Goal: Task Accomplishment & Management: Complete application form

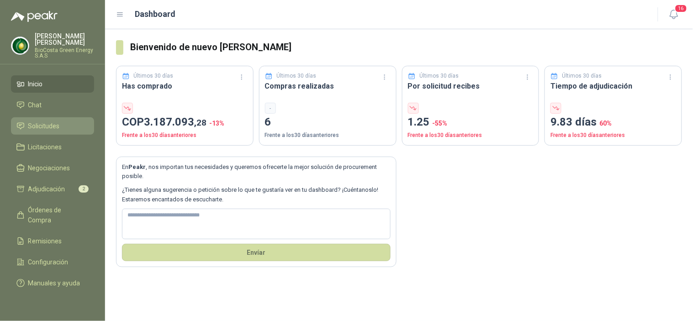
click at [66, 133] on link "Solicitudes" at bounding box center [52, 125] width 83 height 17
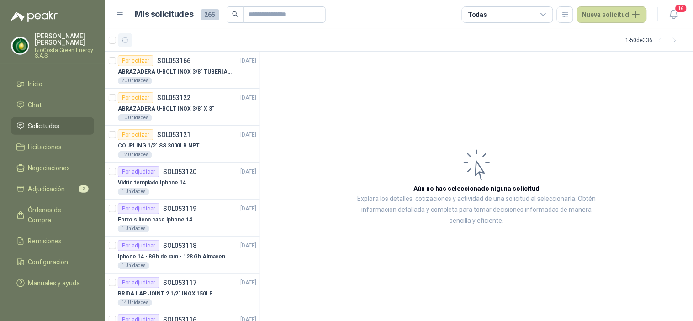
click at [124, 40] on icon "button" at bounding box center [126, 41] width 8 height 8
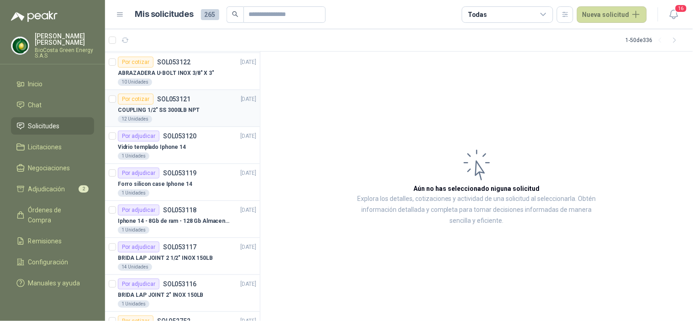
scroll to position [51, 0]
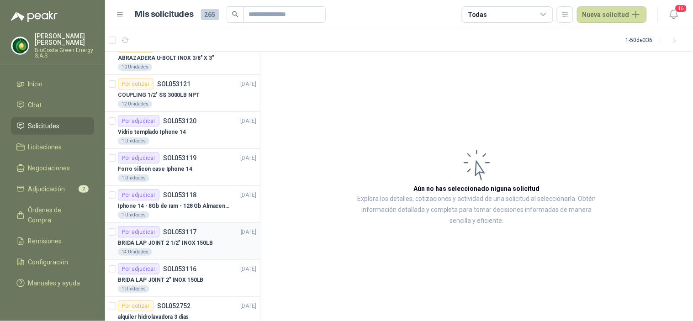
click at [207, 236] on div "Por adjudicar SOL053117 22/08/25" at bounding box center [187, 232] width 138 height 11
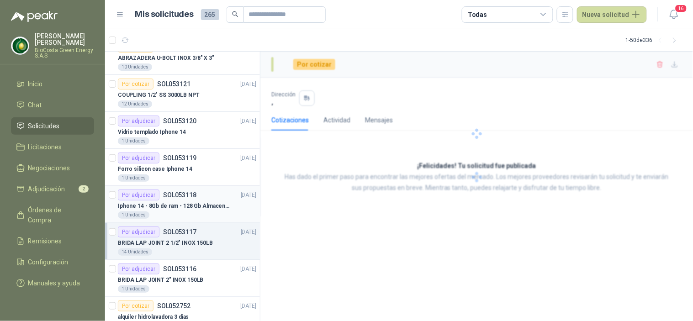
scroll to position [101, 0]
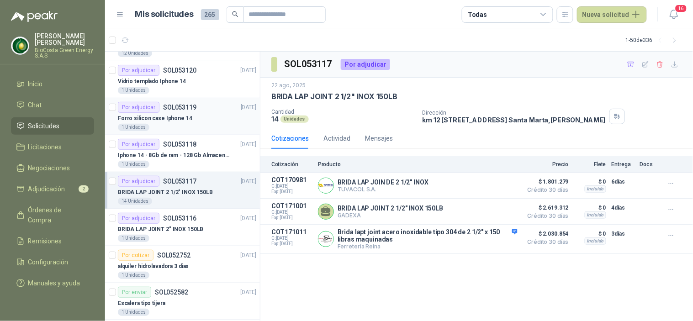
click at [197, 115] on div "Forro silicon case Iphone 14" at bounding box center [187, 118] width 138 height 11
click at [197, 150] on div "Iphone 14 - 8Gb de ram - 128 Gb Almacenamiento" at bounding box center [187, 155] width 138 height 11
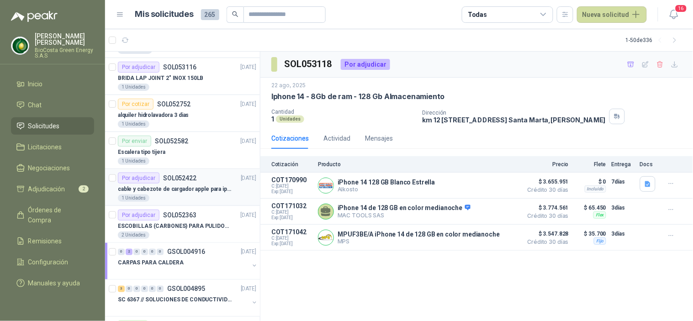
scroll to position [254, 0]
click at [204, 211] on div "Por adjudicar SOL052363 15/08/25" at bounding box center [187, 214] width 138 height 11
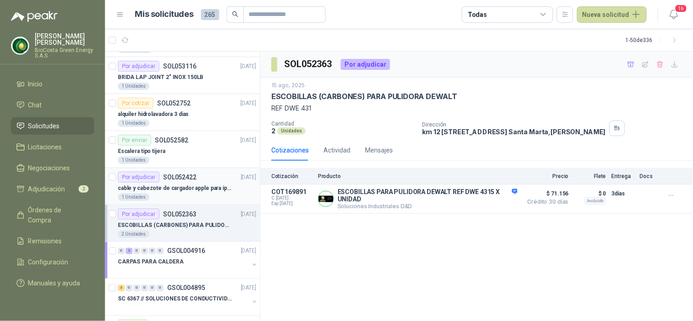
click at [172, 188] on p "cable y cabezote de cargador apple para iphone" at bounding box center [175, 188] width 114 height 9
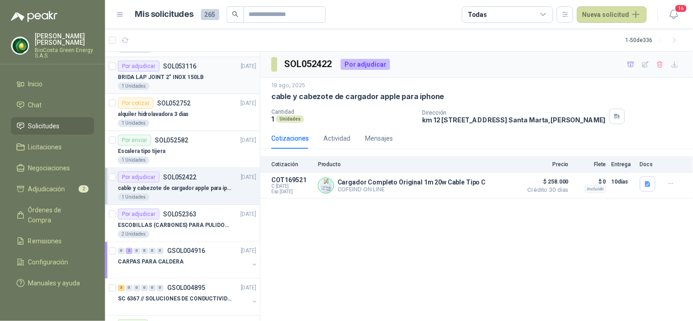
click at [212, 64] on div "Por adjudicar SOL053116 22/08/25" at bounding box center [187, 66] width 138 height 11
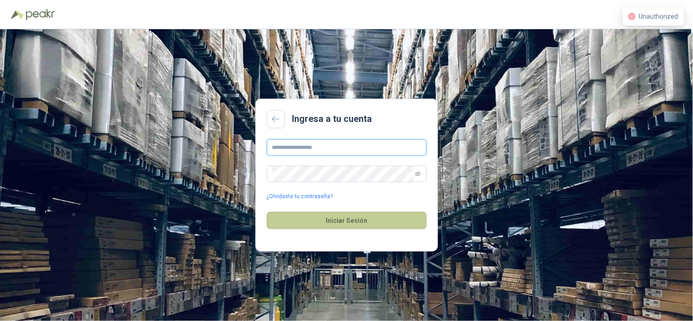
type input "**********"
click at [349, 224] on button "Iniciar Sesión" at bounding box center [347, 220] width 160 height 17
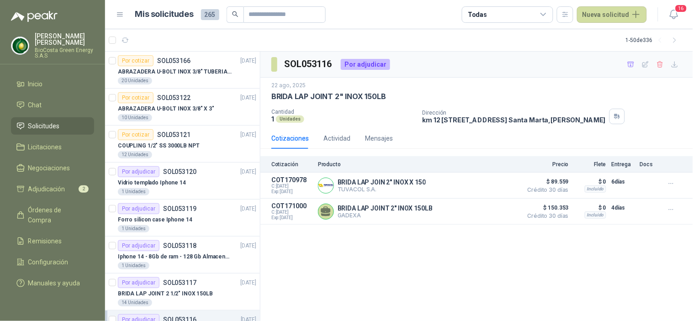
click at [616, 252] on div "SOL053116 Por adjudicar 22 ago, 2025 BRIDA LAP JOINT 2" INOX 150LB Cantidad 1 U…" at bounding box center [476, 187] width 433 height 270
click at [190, 181] on div "Vidrio templado Iphone 14" at bounding box center [187, 182] width 138 height 11
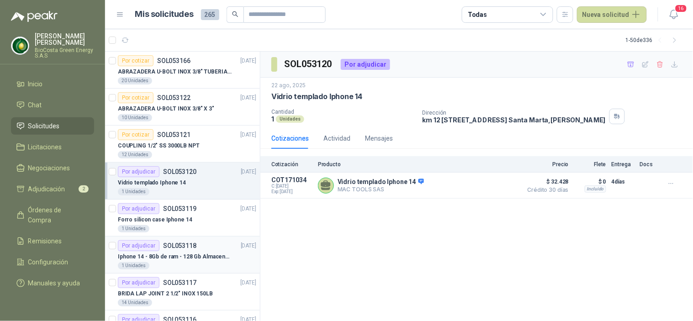
click at [178, 263] on div "1 Unidades" at bounding box center [187, 265] width 138 height 7
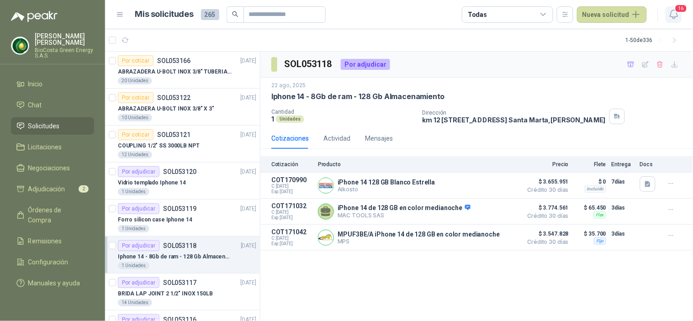
click at [672, 9] on icon "button" at bounding box center [674, 14] width 11 height 11
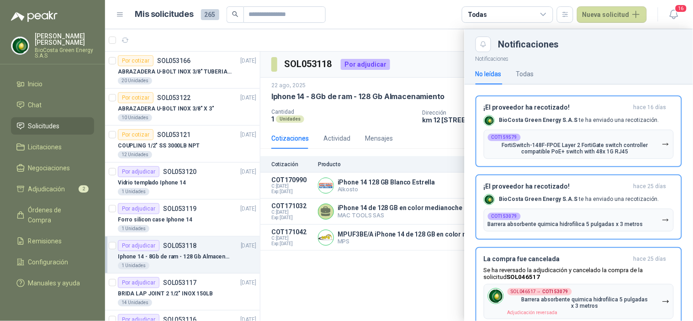
click at [344, 275] on div at bounding box center [399, 175] width 588 height 292
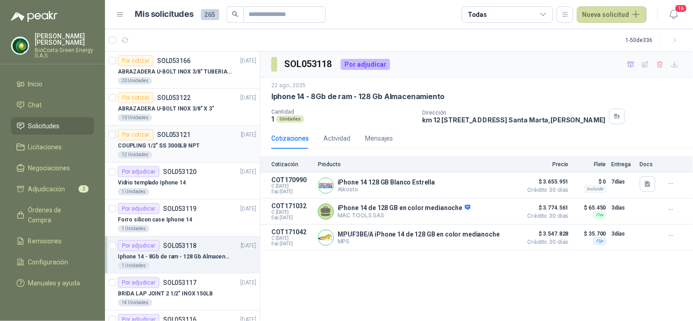
click at [167, 146] on p "COUPLING 1/2" SS 3000LB NPT" at bounding box center [159, 146] width 82 height 9
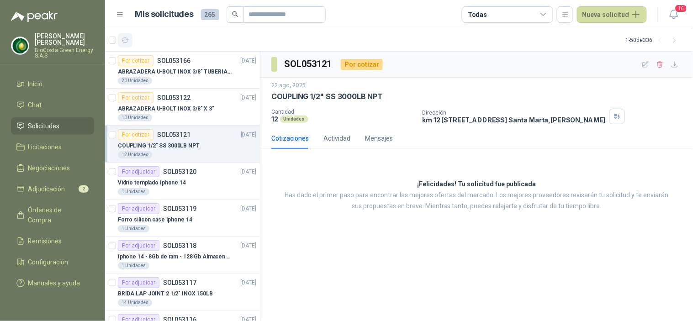
click at [129, 39] on icon "button" at bounding box center [126, 41] width 8 height 8
click at [132, 39] on button "button" at bounding box center [125, 40] width 15 height 15
click at [585, 11] on button "Nueva solicitud" at bounding box center [612, 14] width 70 height 16
click at [600, 33] on link "Solicitud" at bounding box center [623, 36] width 78 height 16
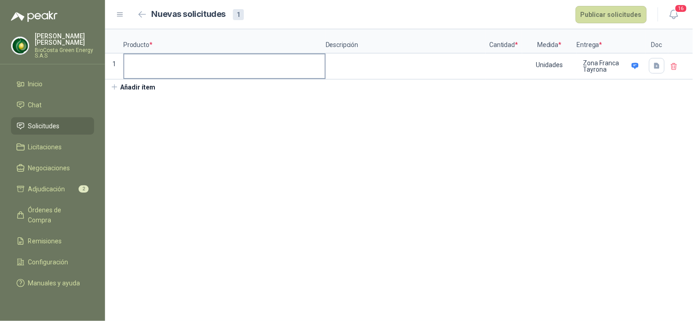
click at [187, 62] on input at bounding box center [224, 63] width 201 height 18
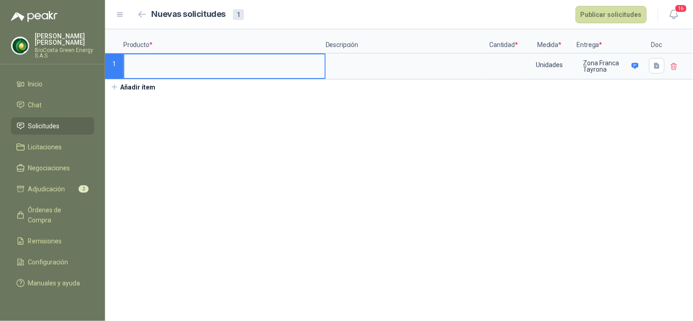
type input "*"
drag, startPoint x: 169, startPoint y: 64, endPoint x: 99, endPoint y: 62, distance: 70.4
click at [96, 60] on div "Sandra Gutiérrez Caro BioCosta Green Energy S.A.S Inicio Chat Solicitudes Licit…" at bounding box center [346, 160] width 693 height 321
click at [490, 69] on div "**********" at bounding box center [399, 54] width 588 height 50
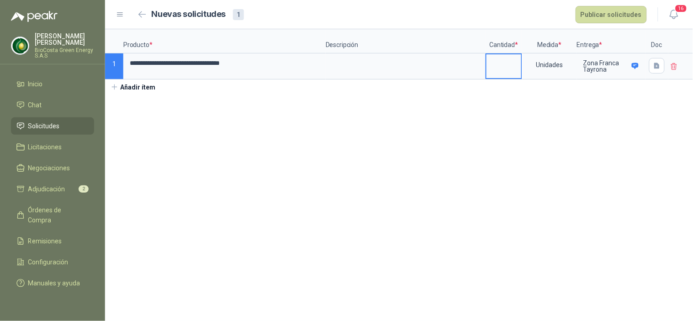
click at [500, 69] on input at bounding box center [504, 63] width 35 height 18
type input "*****"
click at [535, 67] on div "Unidades" at bounding box center [549, 64] width 53 height 21
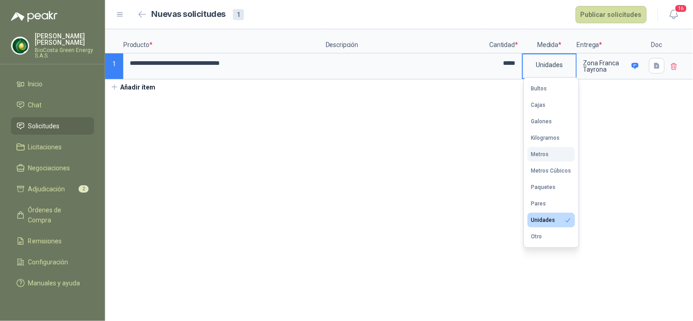
click at [555, 158] on button "Metros" at bounding box center [552, 154] width 48 height 15
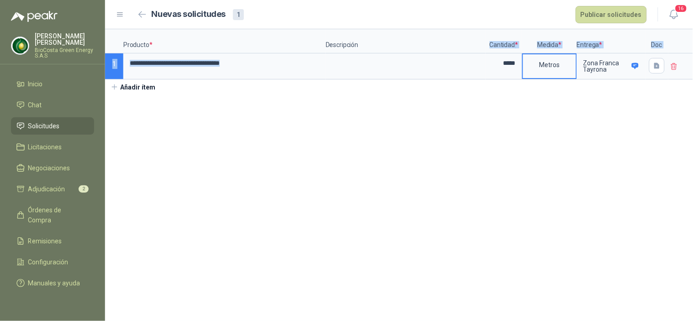
click at [391, 53] on div "**********" at bounding box center [399, 54] width 588 height 50
click at [390, 61] on button "Mejorar" at bounding box center [401, 67] width 34 height 12
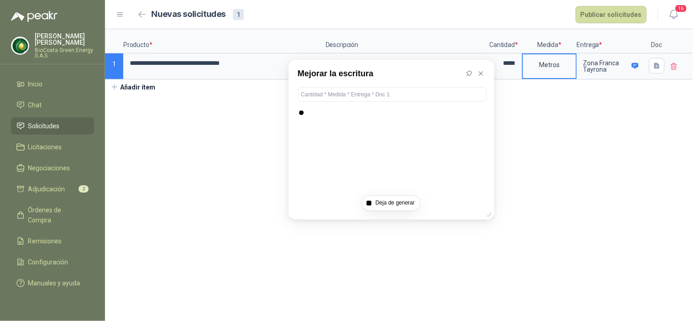
click at [574, 162] on section "**********" at bounding box center [399, 175] width 588 height 292
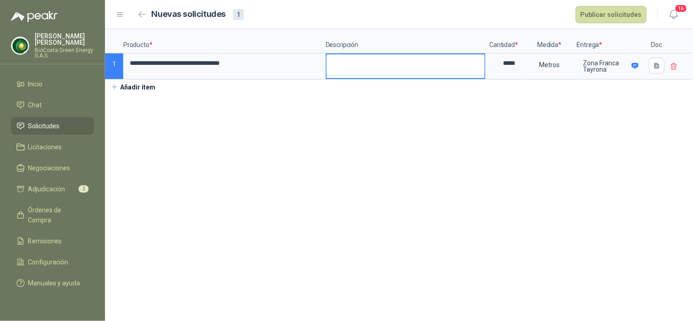
click at [398, 73] on textarea at bounding box center [406, 64] width 158 height 21
click at [329, 63] on textarea at bounding box center [406, 64] width 158 height 21
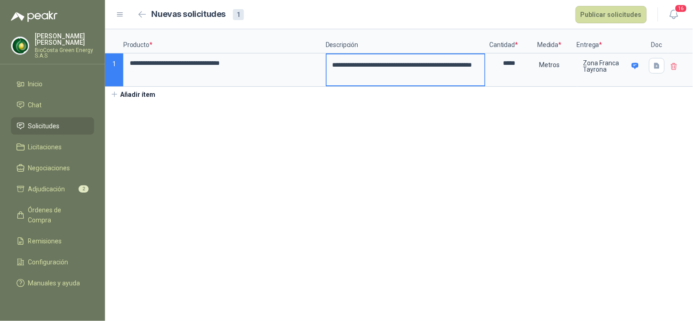
click at [427, 160] on section "**********" at bounding box center [399, 175] width 588 height 292
click at [639, 8] on button "Publicar solicitudes" at bounding box center [611, 14] width 71 height 17
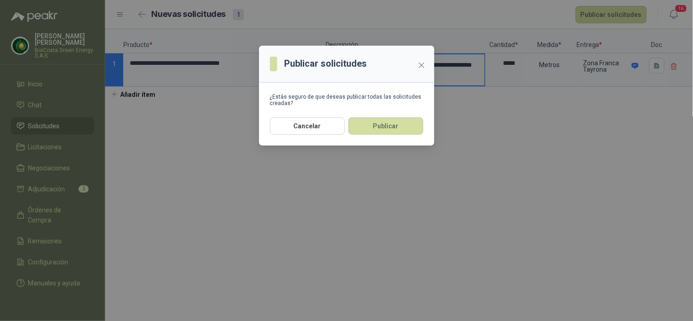
click at [374, 123] on button "Publicar" at bounding box center [386, 125] width 75 height 17
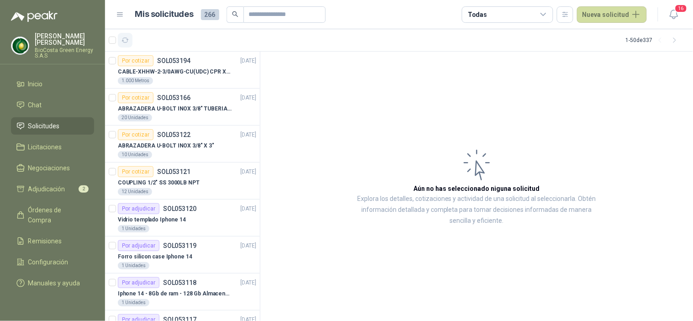
click at [132, 39] on button "button" at bounding box center [125, 40] width 15 height 15
click at [168, 81] on div "1.000 Metros" at bounding box center [187, 80] width 138 height 7
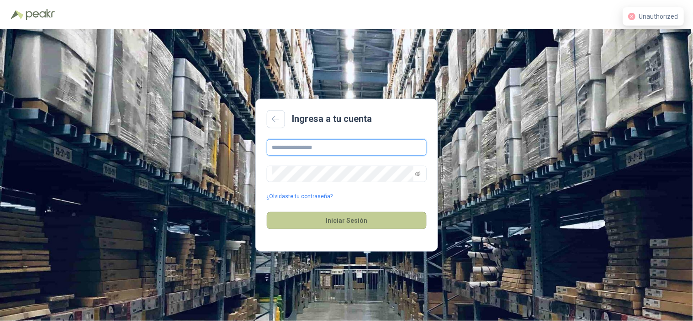
type input "**********"
click at [346, 226] on button "Iniciar Sesión" at bounding box center [347, 220] width 160 height 17
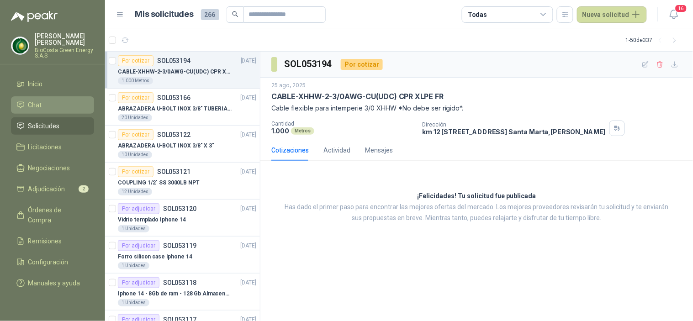
click at [33, 111] on link "Chat" at bounding box center [52, 104] width 83 height 17
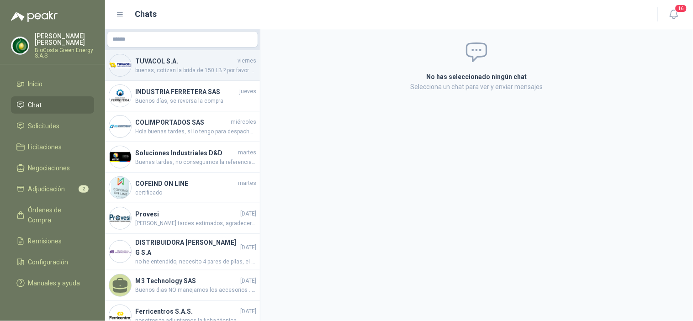
click at [173, 53] on div "TUVACOL S.A. viernes buenas, cotizan la brida de 150 LB ? por favor especifficar" at bounding box center [182, 65] width 155 height 31
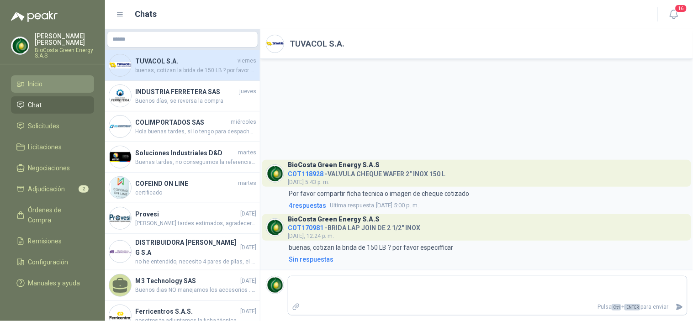
click at [42, 79] on span "Inicio" at bounding box center [35, 84] width 15 height 10
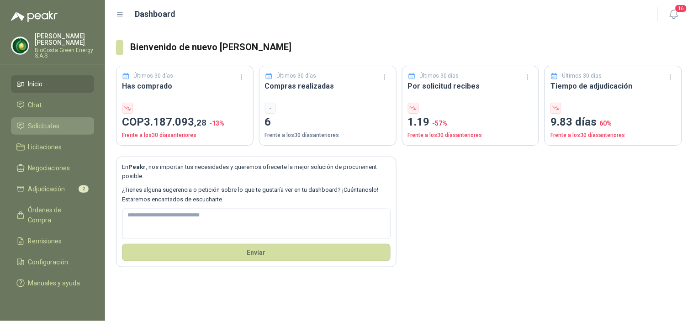
click at [45, 122] on span "Solicitudes" at bounding box center [44, 126] width 32 height 10
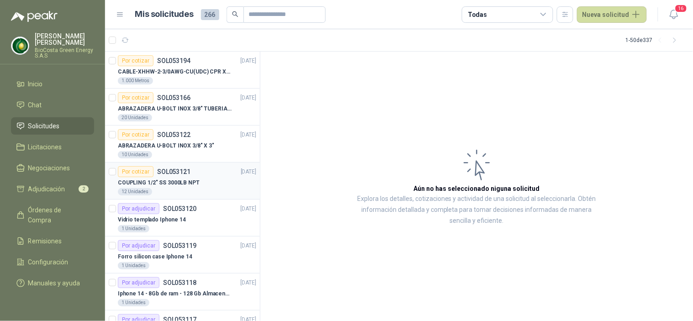
click at [194, 189] on div "12 Unidades" at bounding box center [187, 191] width 138 height 7
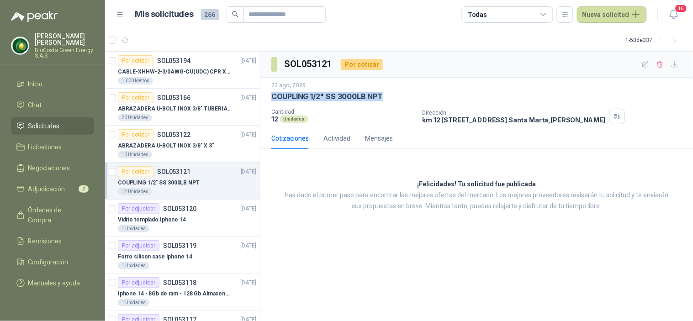
drag, startPoint x: 385, startPoint y: 97, endPoint x: 271, endPoint y: 95, distance: 113.8
click at [271, 95] on div "COUPLING 1/2" SS 3000LB NPT" at bounding box center [476, 97] width 411 height 10
copy p "COUPLING 1/2" SS 3000LB NPT"
click at [189, 120] on div "20 Unidades" at bounding box center [187, 117] width 138 height 7
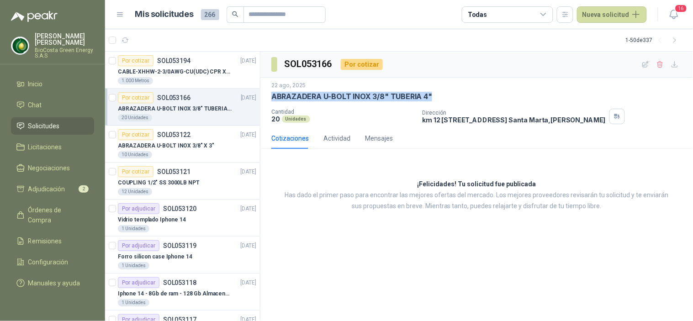
drag, startPoint x: 272, startPoint y: 96, endPoint x: 429, endPoint y: 90, distance: 156.9
click at [429, 90] on div "22 ago, 2025 ABRAZADERA U-BOLT INOX 3/8" TUBERIA 4"" at bounding box center [476, 91] width 411 height 20
copy p "ABRAZADERA U-BOLT INOX 3/8" TUBERIA 4""
click at [180, 149] on p "ABRAZADERA U-BOLT INOX 3/8" X 3"" at bounding box center [166, 146] width 96 height 9
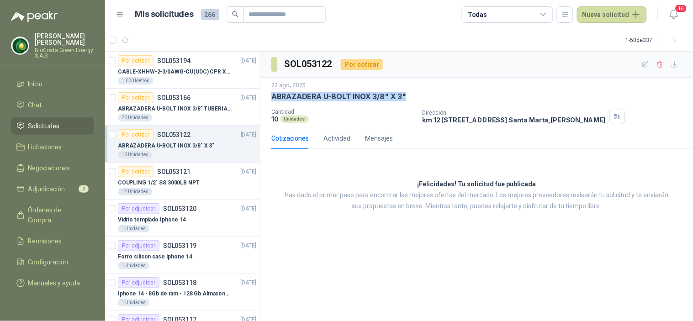
drag, startPoint x: 405, startPoint y: 97, endPoint x: 266, endPoint y: 95, distance: 138.9
click at [266, 95] on div "22 ago, 2025 ABRAZADERA U-BOLT INOX 3/8" X 3" Cantidad 10 Unidades Dirección km…" at bounding box center [476, 103] width 433 height 50
copy p "ABRAZADERA U-BOLT INOX 3/8" X 3""
click at [381, 101] on p "ABRAZADERA U-BOLT INOX 3/8" X 3"" at bounding box center [338, 97] width 135 height 10
click at [402, 98] on p "ABRAZADERA U-BOLT INOX 3/8" X 3"" at bounding box center [338, 97] width 135 height 10
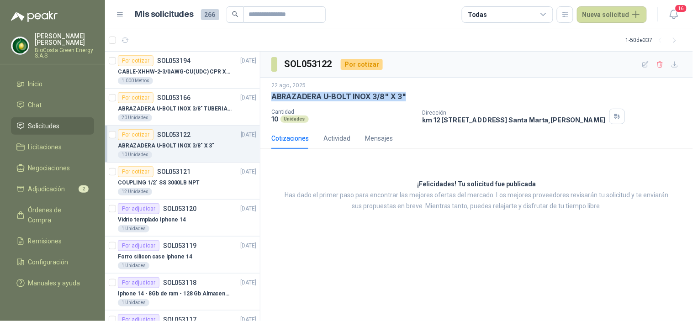
drag, startPoint x: 406, startPoint y: 97, endPoint x: 261, endPoint y: 96, distance: 144.9
click at [261, 96] on div "22 ago, 2025 ABRAZADERA U-BOLT INOX 3/8" X 3" Cantidad 10 Unidades Dirección km…" at bounding box center [476, 103] width 433 height 50
copy p "ABRAZADERA U-BOLT INOX 3/8" X 3""
click at [175, 115] on div "20 Unidades" at bounding box center [187, 117] width 138 height 7
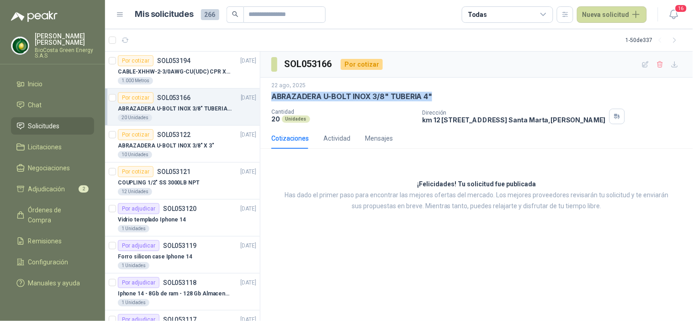
drag, startPoint x: 440, startPoint y: 95, endPoint x: 261, endPoint y: 101, distance: 178.3
click at [261, 101] on div "22 ago, 2025 ABRAZADERA U-BOLT INOX 3/8" TUBERIA 4" Cantidad 20 Unidades Direc…" at bounding box center [476, 103] width 433 height 50
copy p "ABRAZADERA U-BOLT INOX 3/8" TUBERIA 4""
click at [494, 109] on div "Dirección km 12 via alterna zona franca tayrona lote 40 Santa Marta , Magdalena" at bounding box center [556, 117] width 267 height 16
click at [681, 19] on button "16" at bounding box center [674, 14] width 16 height 16
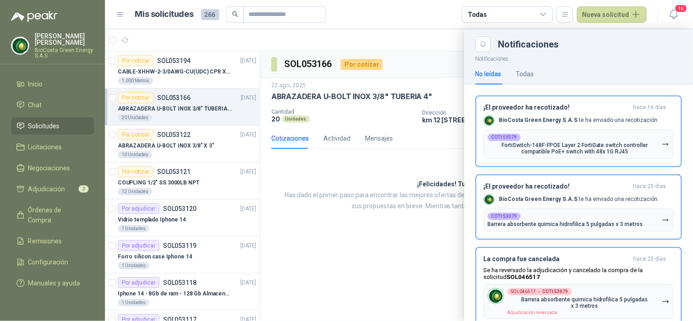
click at [123, 38] on div at bounding box center [399, 175] width 588 height 292
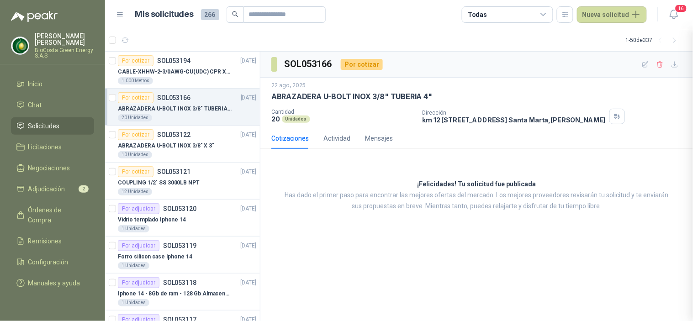
click at [131, 42] on button "button" at bounding box center [125, 40] width 15 height 15
click at [130, 42] on button "button" at bounding box center [125, 40] width 15 height 15
click at [130, 41] on button "button" at bounding box center [125, 40] width 15 height 15
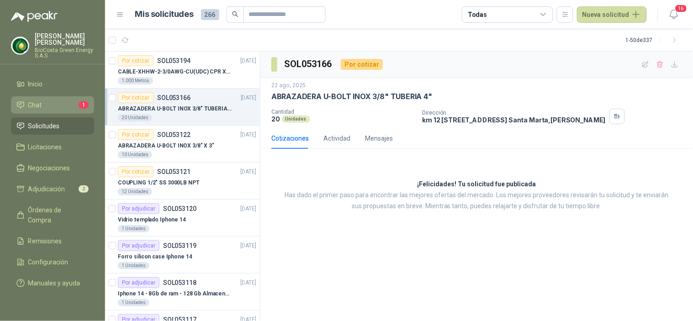
click at [21, 106] on icon at bounding box center [20, 105] width 6 height 6
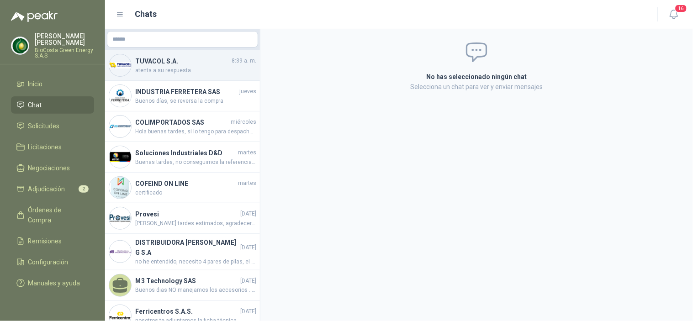
click at [165, 67] on span "atenta a su respuesta" at bounding box center [195, 70] width 121 height 9
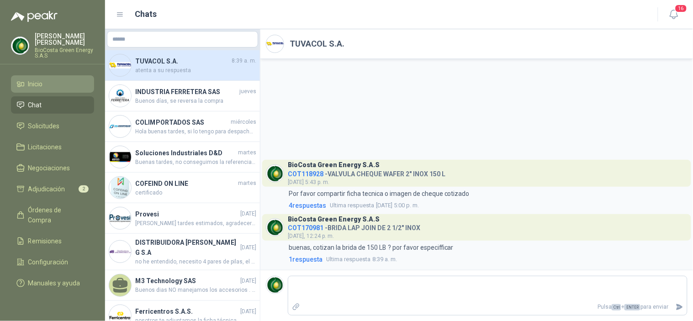
click at [71, 76] on link "Inicio" at bounding box center [52, 83] width 83 height 17
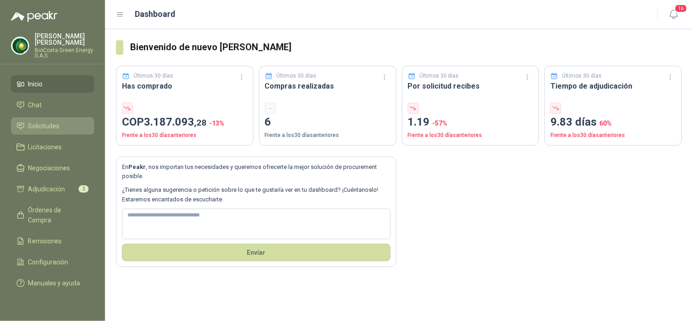
click at [56, 127] on span "Solicitudes" at bounding box center [44, 126] width 32 height 10
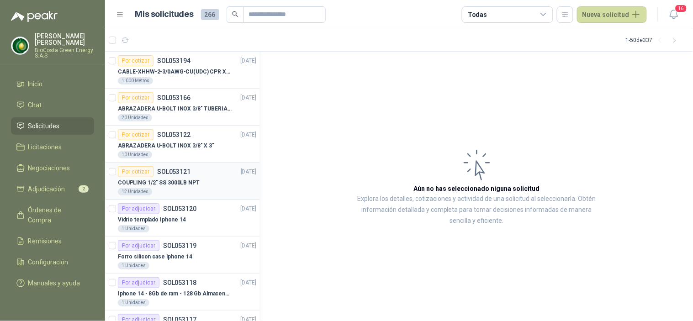
click at [163, 186] on p "COUPLING 1/2" SS 3000LB NPT" at bounding box center [159, 183] width 82 height 9
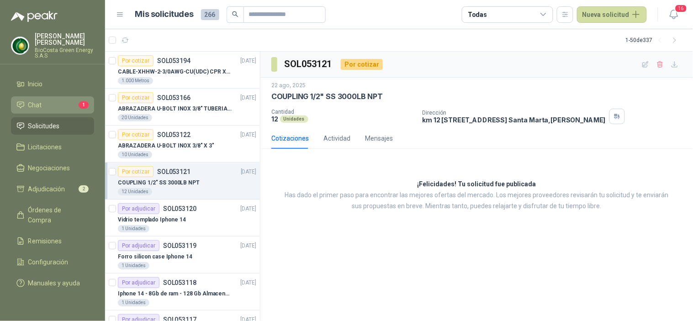
click at [59, 107] on li "Chat 1" at bounding box center [52, 105] width 72 height 10
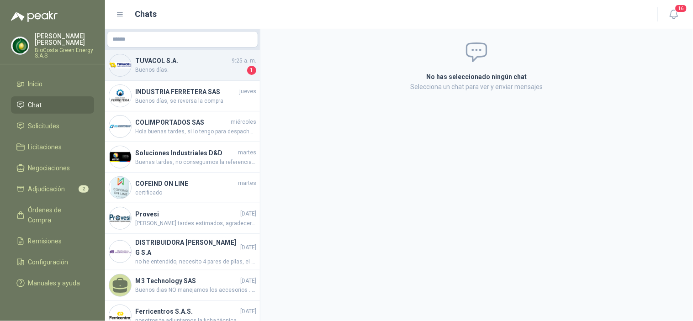
click at [165, 60] on h4 "TUVACOL S.A." at bounding box center [182, 61] width 95 height 10
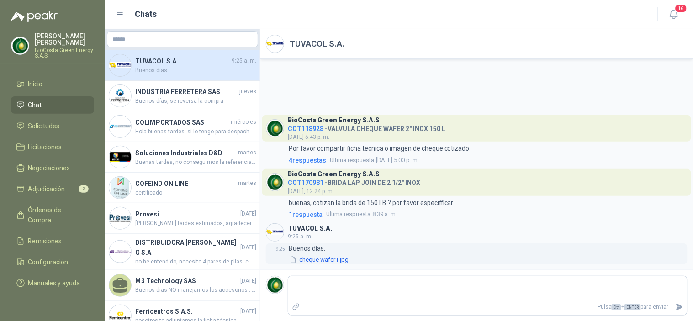
click at [332, 260] on button "cheque wafer1.jpg" at bounding box center [319, 260] width 61 height 10
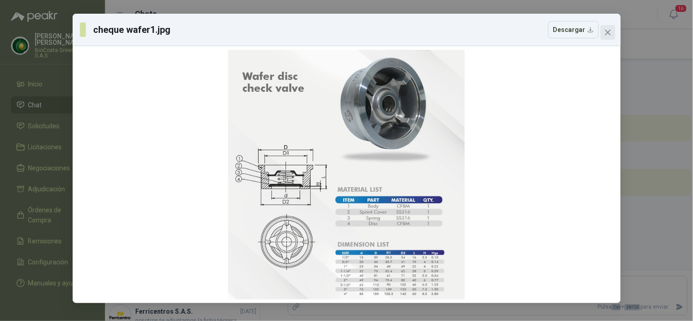
click at [611, 33] on icon "close" at bounding box center [608, 32] width 7 height 7
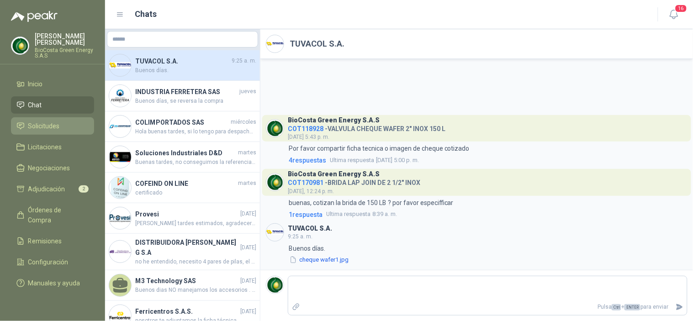
click at [57, 128] on span "Solicitudes" at bounding box center [44, 126] width 32 height 10
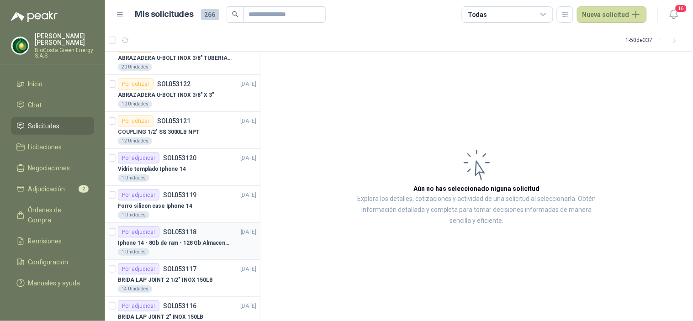
scroll to position [101, 0]
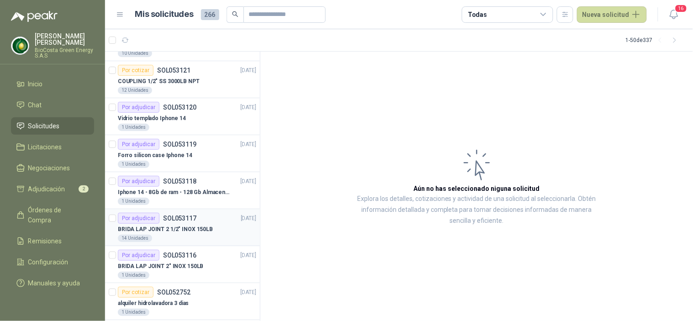
click at [183, 228] on p "BRIDA LAP JOINT 2 1/2" INOX 150LB" at bounding box center [165, 229] width 95 height 9
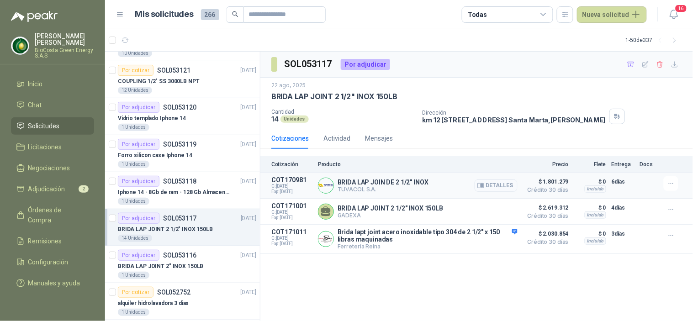
click at [499, 188] on button "Detalles" at bounding box center [496, 186] width 43 height 12
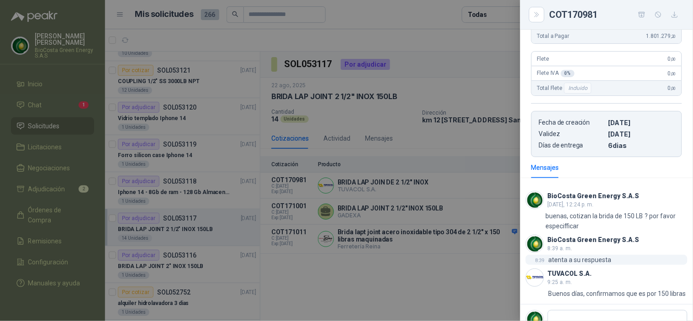
scroll to position [184, 0]
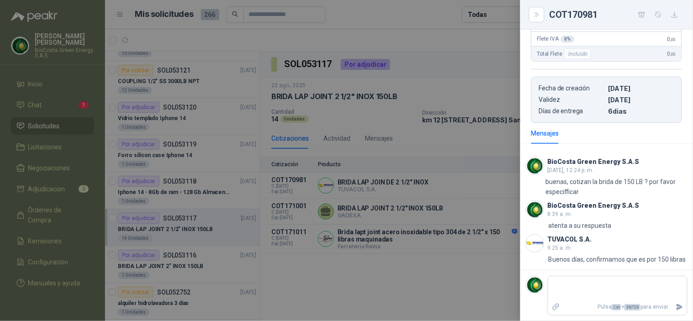
click at [379, 272] on div at bounding box center [346, 160] width 693 height 321
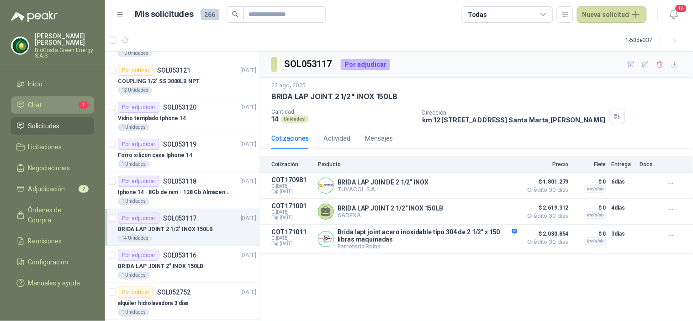
click at [65, 107] on li "Chat 1" at bounding box center [52, 105] width 72 height 10
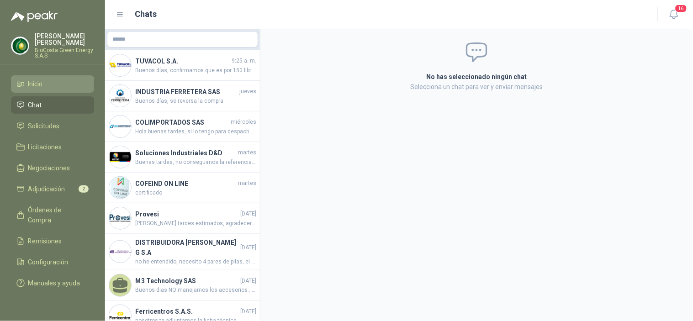
click at [53, 83] on li "Inicio" at bounding box center [52, 84] width 72 height 10
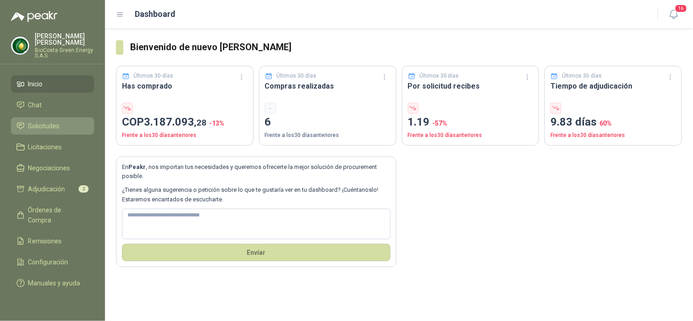
click at [44, 121] on span "Solicitudes" at bounding box center [44, 126] width 32 height 10
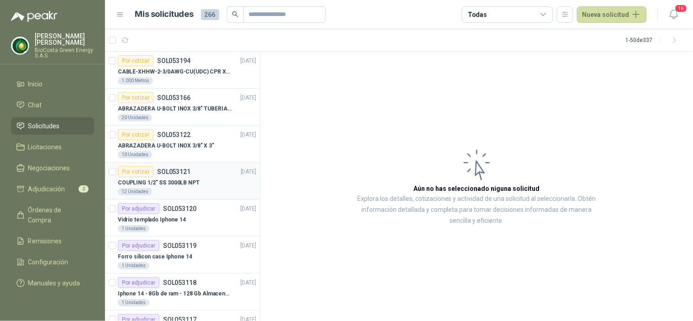
click at [166, 175] on p "SOL053121" at bounding box center [173, 172] width 33 height 6
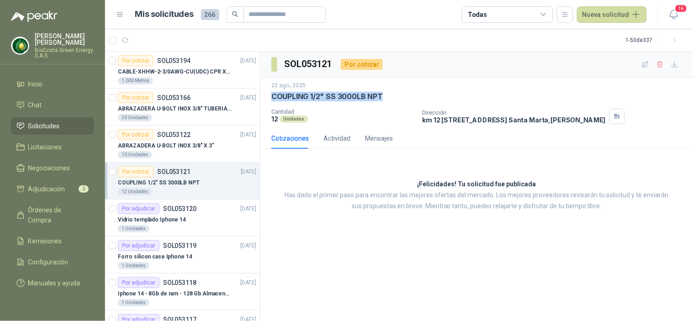
drag, startPoint x: 384, startPoint y: 97, endPoint x: 270, endPoint y: 98, distance: 113.8
click at [270, 98] on div "[DATE] COUPLING 1/2" SS 3000LB NPT Cantidad 12 Unidades Dirección km 12 [STREET…" at bounding box center [476, 103] width 433 height 50
copy p "COUPLING 1/2" SS 3000LB NPT"
click at [199, 182] on div "COUPLING 1/2" SS 3000LB NPT" at bounding box center [187, 182] width 138 height 11
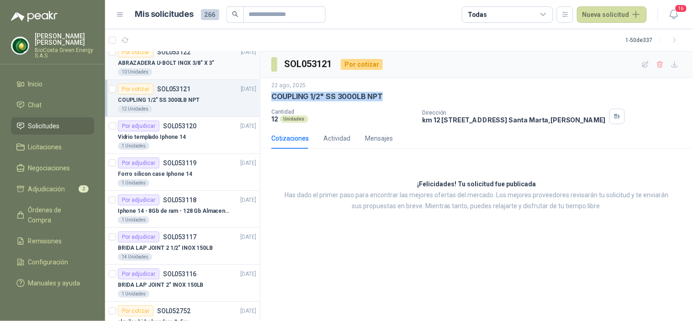
scroll to position [152, 0]
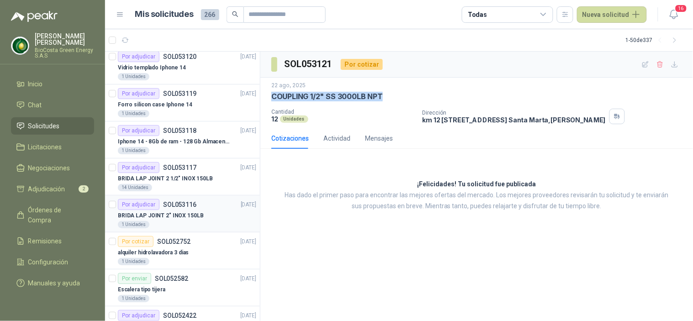
click at [165, 208] on div "Por adjudicar SOL053116" at bounding box center [157, 204] width 79 height 11
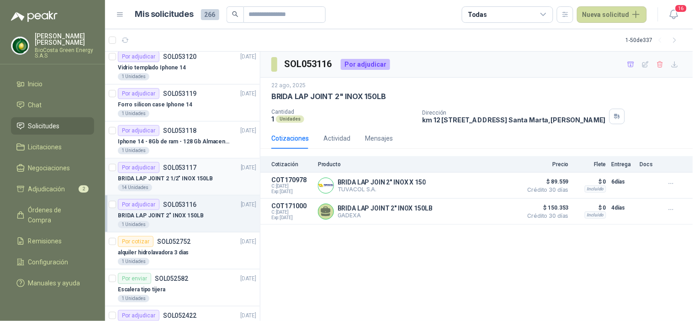
click at [160, 185] on div "14 Unidades" at bounding box center [187, 187] width 138 height 7
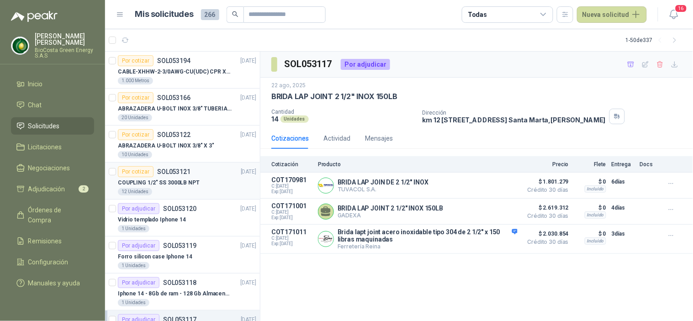
click at [160, 175] on p "SOL053121" at bounding box center [173, 172] width 33 height 6
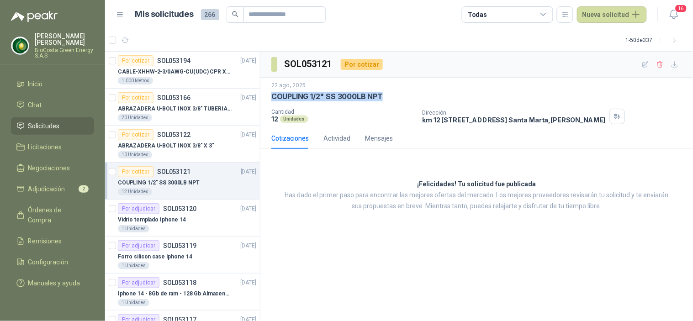
drag, startPoint x: 272, startPoint y: 93, endPoint x: 381, endPoint y: 95, distance: 109.2
click at [381, 95] on p "COUPLING 1/2" SS 3000LB NPT" at bounding box center [326, 97] width 111 height 10
copy p "COUPLING 1/2" SS 3000LB NPT"
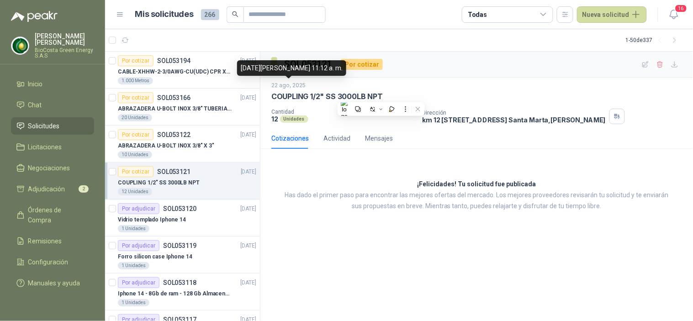
click at [303, 82] on p "22 ago, 2025" at bounding box center [288, 85] width 34 height 9
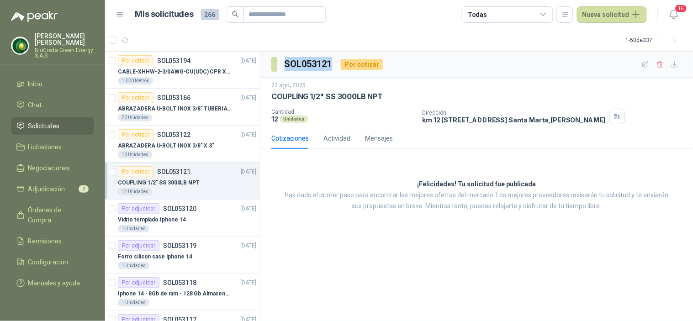
drag, startPoint x: 286, startPoint y: 64, endPoint x: 334, endPoint y: 62, distance: 48.5
click at [334, 62] on div "SOL053121 Por cotizar" at bounding box center [326, 64] width 111 height 15
copy h3 "SOL053121"
click at [121, 43] on button "button" at bounding box center [125, 40] width 15 height 15
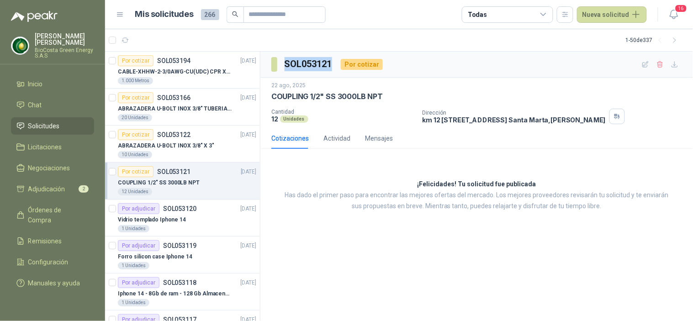
click at [188, 186] on p "COUPLING 1/2" SS 3000LB NPT" at bounding box center [159, 183] width 82 height 9
click at [184, 169] on p "SOL053121" at bounding box center [173, 172] width 33 height 6
click at [170, 150] on div "ABRAZADERA U-BOLT INOX 3/8" X 3"" at bounding box center [187, 145] width 138 height 11
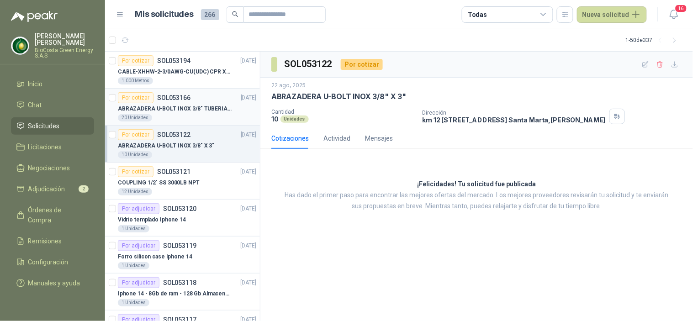
click at [175, 114] on div "20 Unidades" at bounding box center [187, 117] width 138 height 7
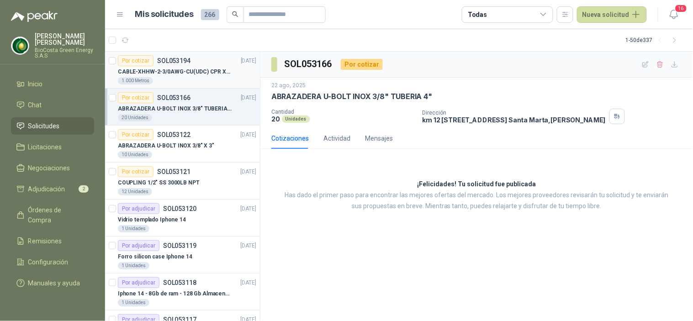
click at [185, 75] on p "CABLE-XHHW-2-3/0AWG-CU(UDC) CPR XLPE FR" at bounding box center [175, 72] width 114 height 9
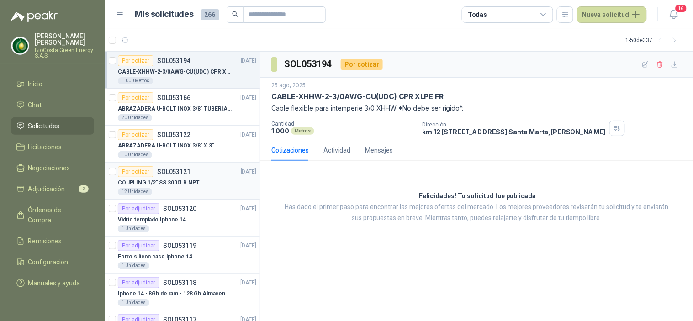
click at [186, 185] on p "COUPLING 1/2" SS 3000LB NPT" at bounding box center [159, 183] width 82 height 9
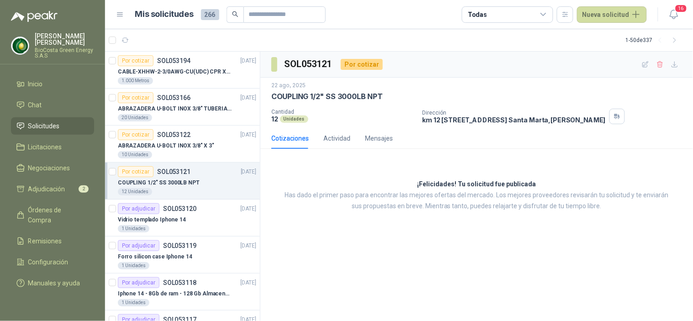
click at [176, 191] on div "12 Unidades" at bounding box center [187, 191] width 138 height 7
click at [127, 37] on icon "button" at bounding box center [126, 41] width 8 height 8
